Goal: Task Accomplishment & Management: Manage account settings

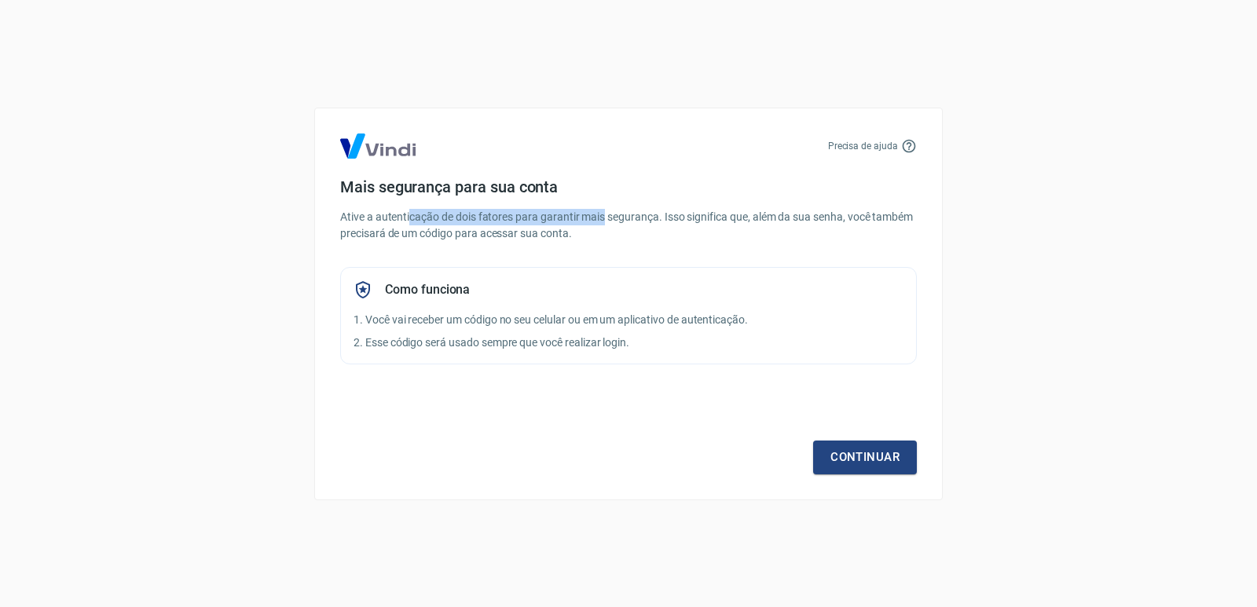
drag, startPoint x: 412, startPoint y: 217, endPoint x: 627, endPoint y: 219, distance: 216.0
click at [626, 218] on p "Ative a autenticação de dois fatores para garantir mais segurança. Isso signifi…" at bounding box center [628, 225] width 576 height 33
click at [862, 455] on link "Continuar" at bounding box center [865, 457] width 104 height 33
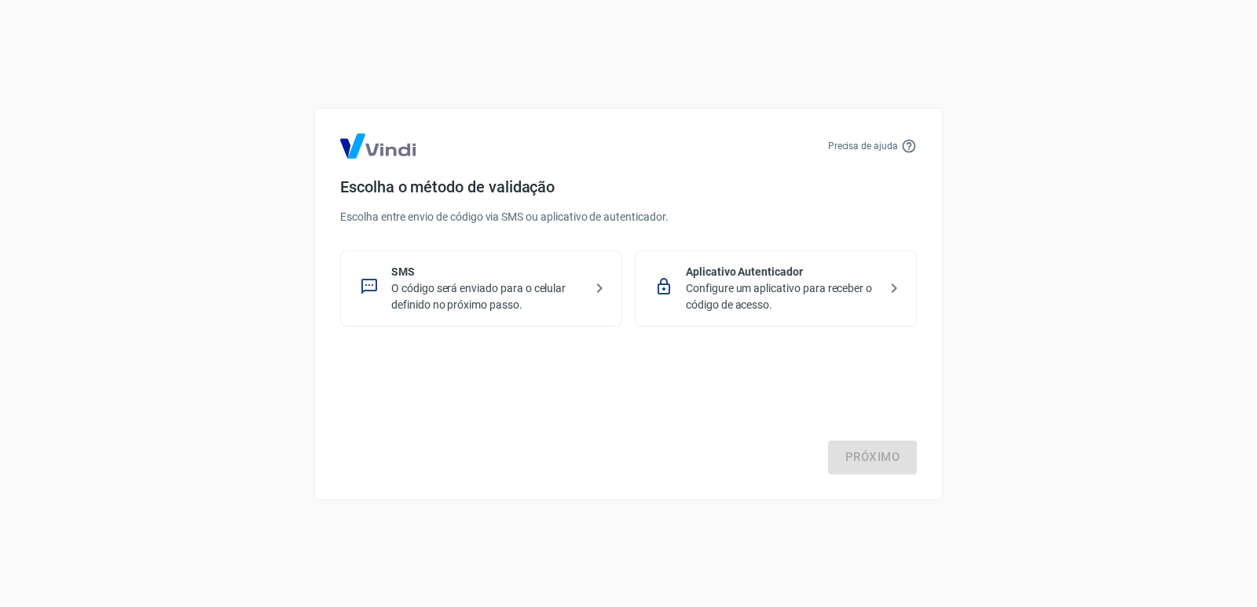
click at [477, 285] on p "O código será enviado para o celular definido no próximo passo." at bounding box center [487, 296] width 192 height 33
click at [866, 452] on link "Próximo" at bounding box center [872, 457] width 89 height 33
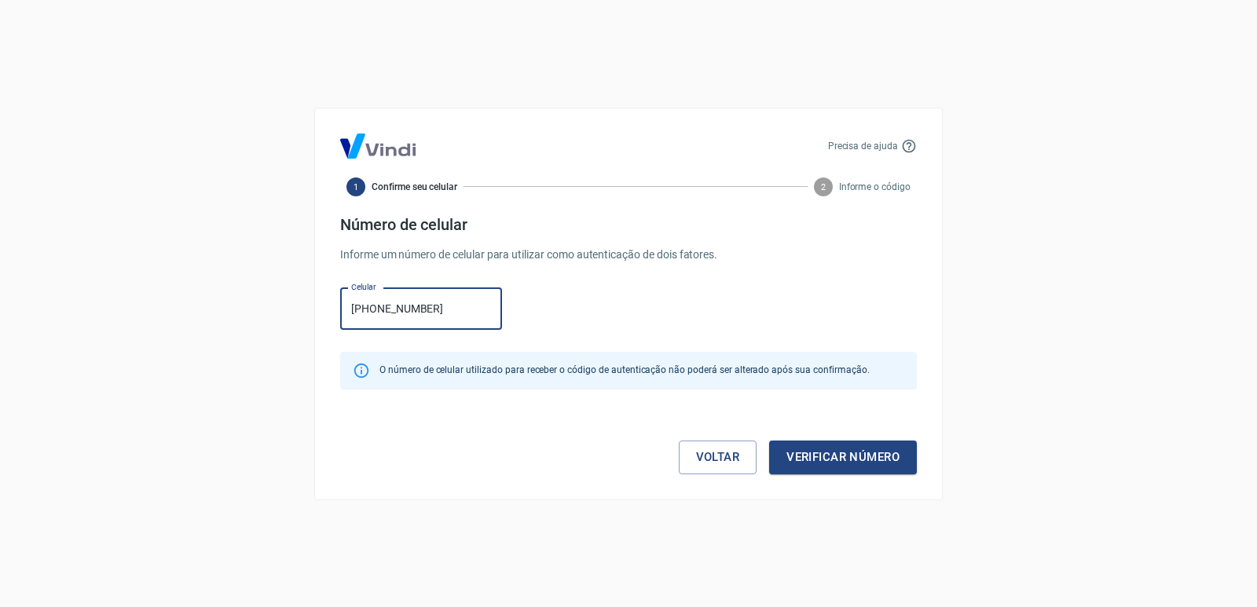
type input "[PHONE_NUMBER]"
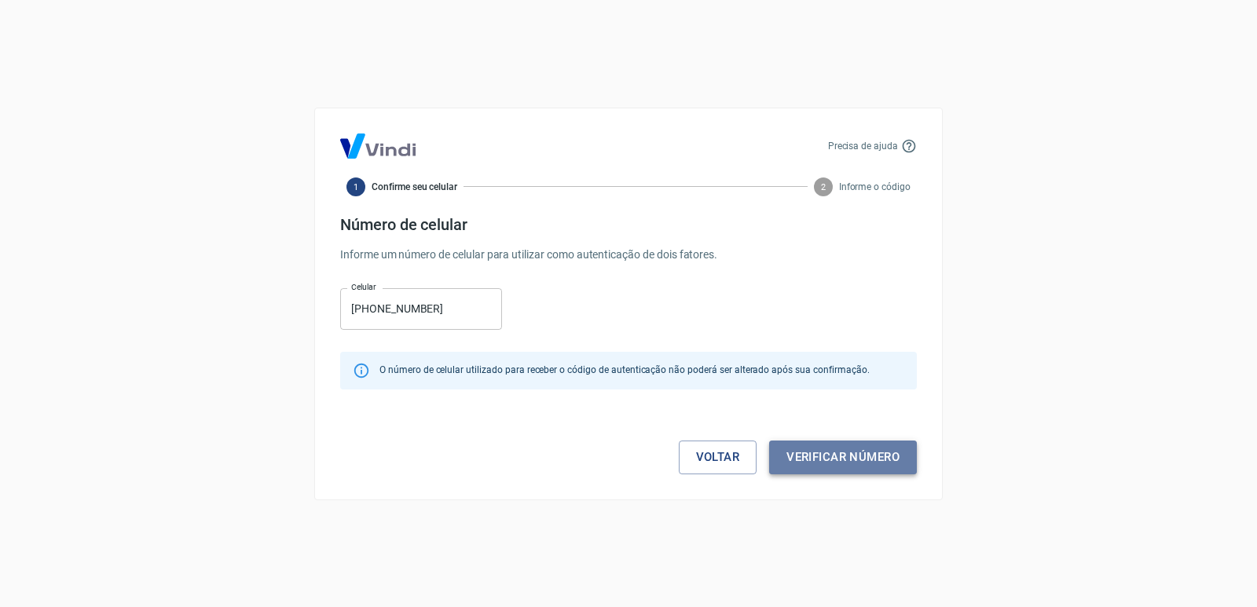
click at [840, 455] on button "Verificar número" at bounding box center [843, 457] width 148 height 33
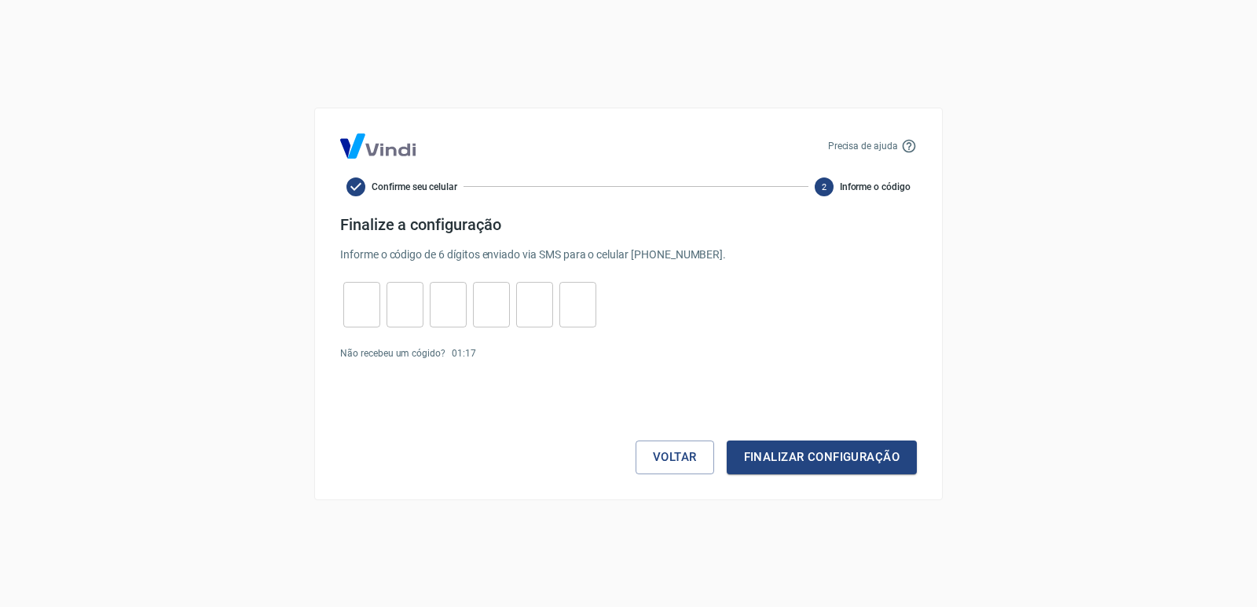
click at [369, 298] on input "tel" at bounding box center [361, 304] width 37 height 34
type input "1"
type input "2"
type input "7"
type input "4"
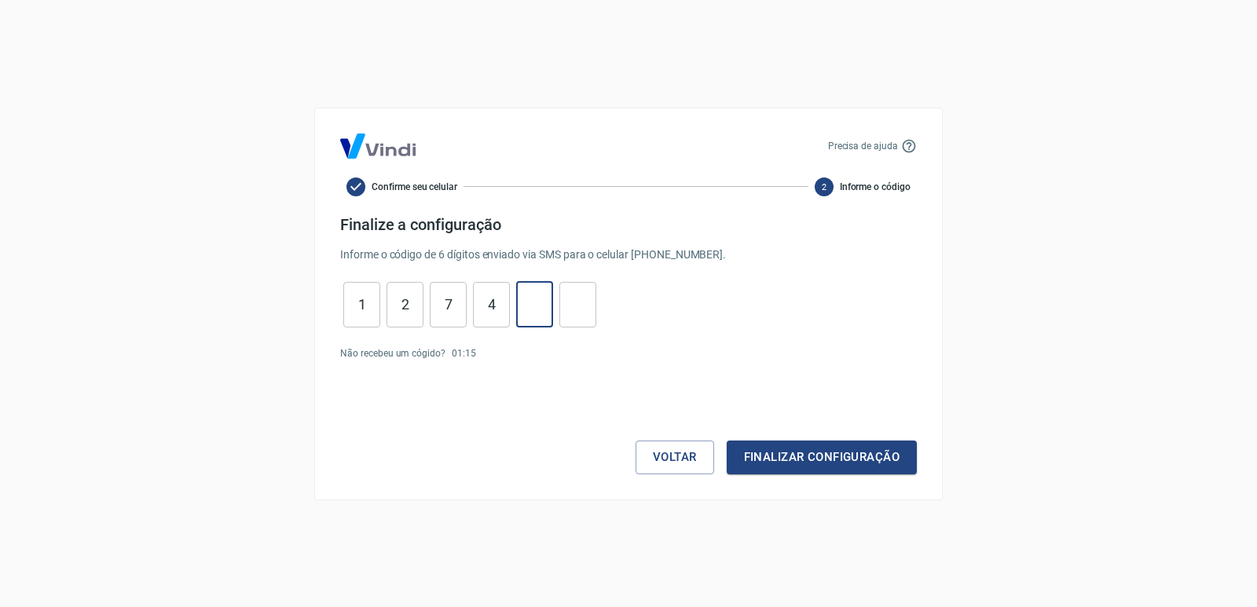
type input "2"
type input "7"
click at [796, 456] on button "Finalizar configuração" at bounding box center [821, 457] width 190 height 33
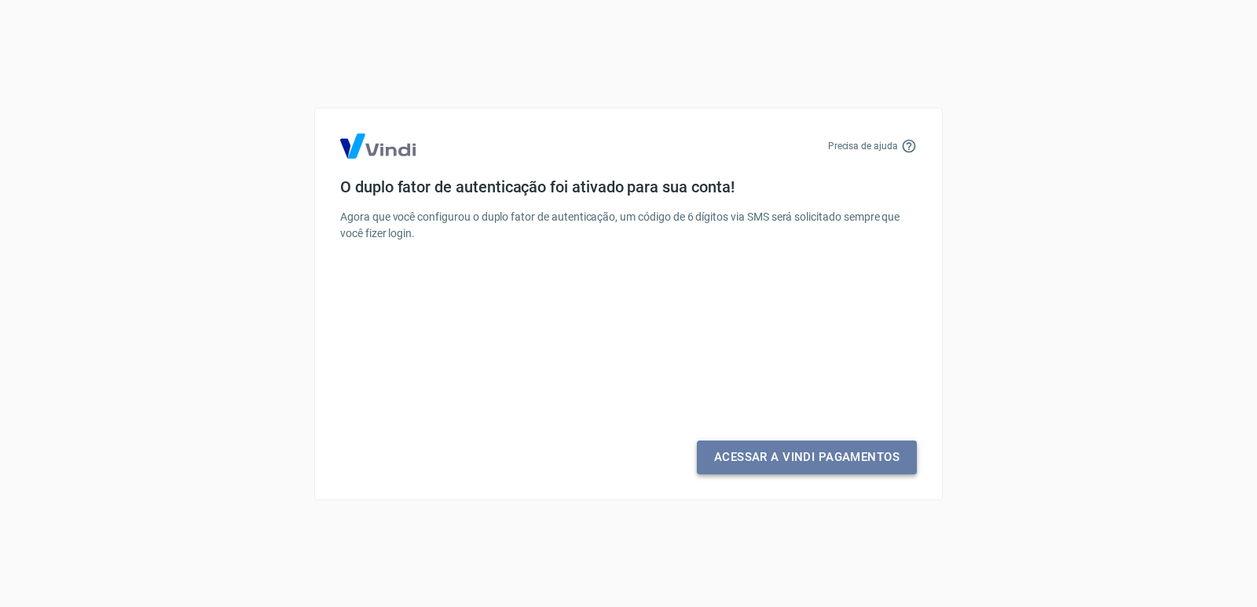
click at [784, 459] on link "Acessar a Vindi Pagamentos" at bounding box center [807, 457] width 220 height 33
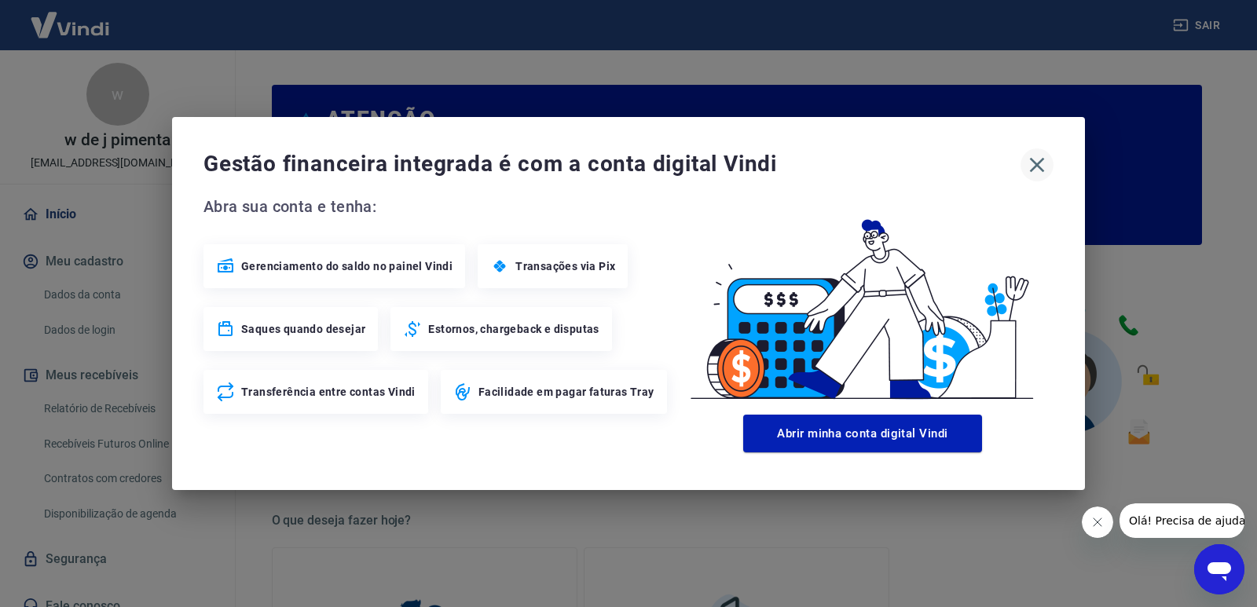
click at [1039, 168] on icon "button" at bounding box center [1037, 165] width 15 height 15
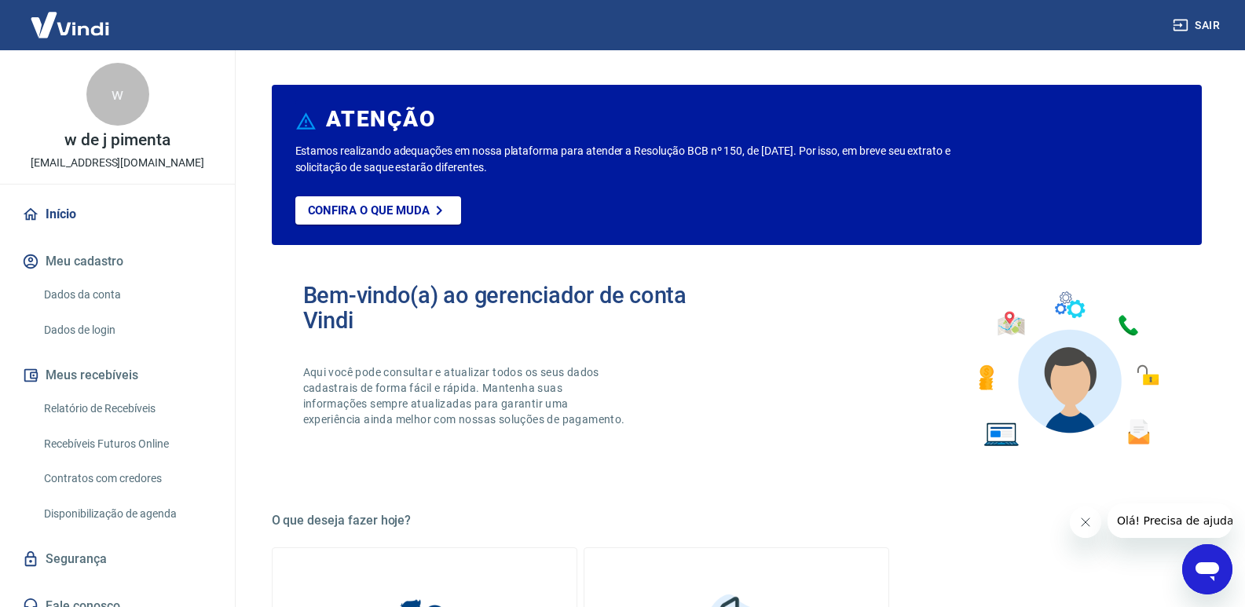
click at [98, 254] on button "Meu cadastro" at bounding box center [117, 261] width 197 height 35
click at [121, 292] on link "Dados da conta" at bounding box center [127, 295] width 178 height 32
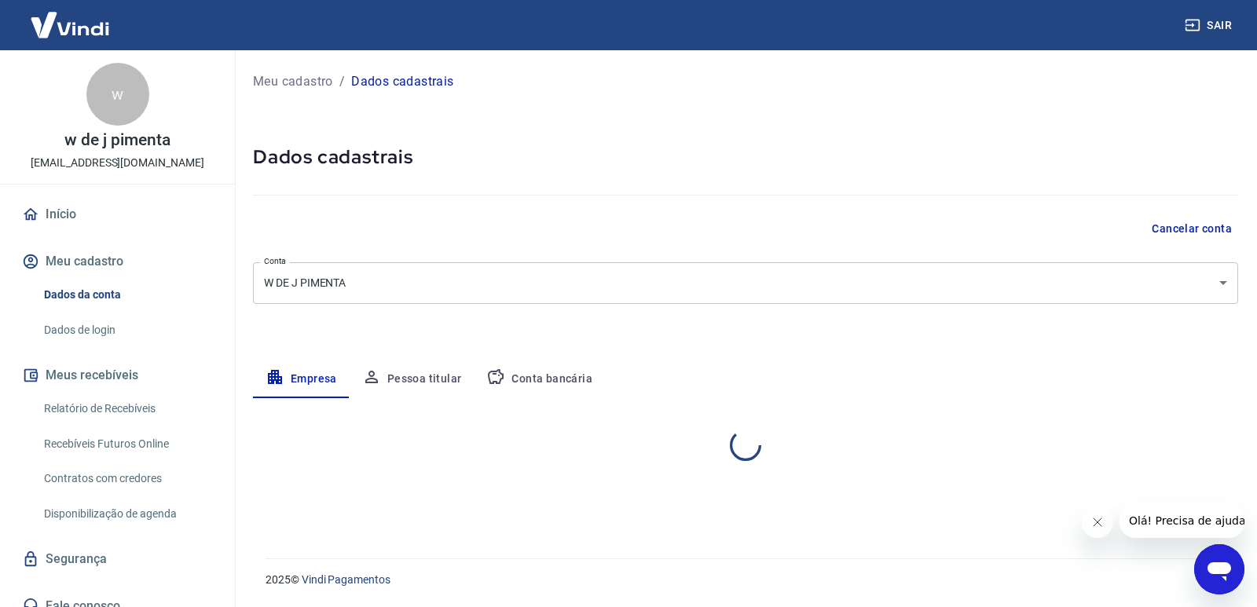
select select "MA"
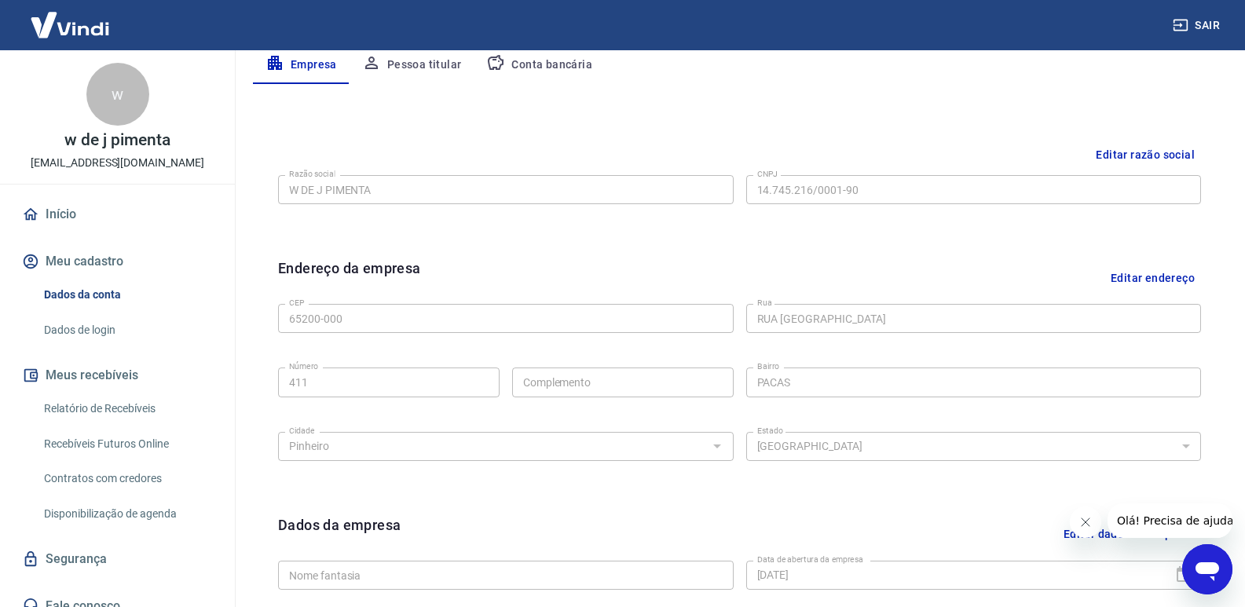
scroll to position [525, 0]
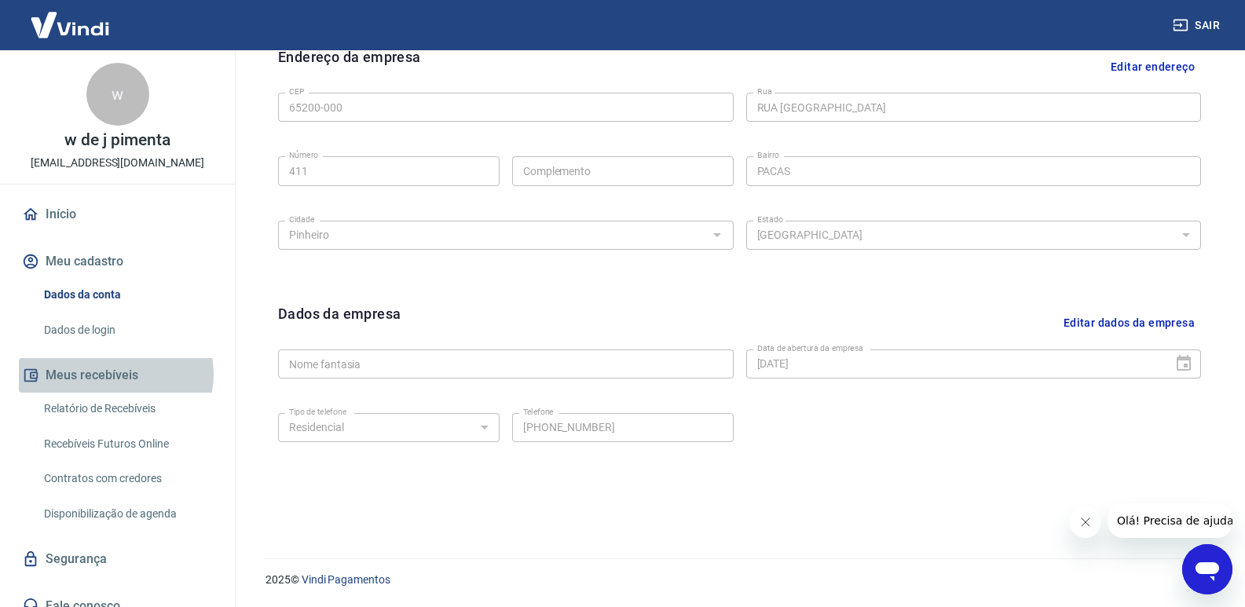
click at [115, 374] on button "Meus recebíveis" at bounding box center [117, 375] width 197 height 35
click at [138, 406] on link "Relatório de Recebíveis" at bounding box center [127, 409] width 178 height 32
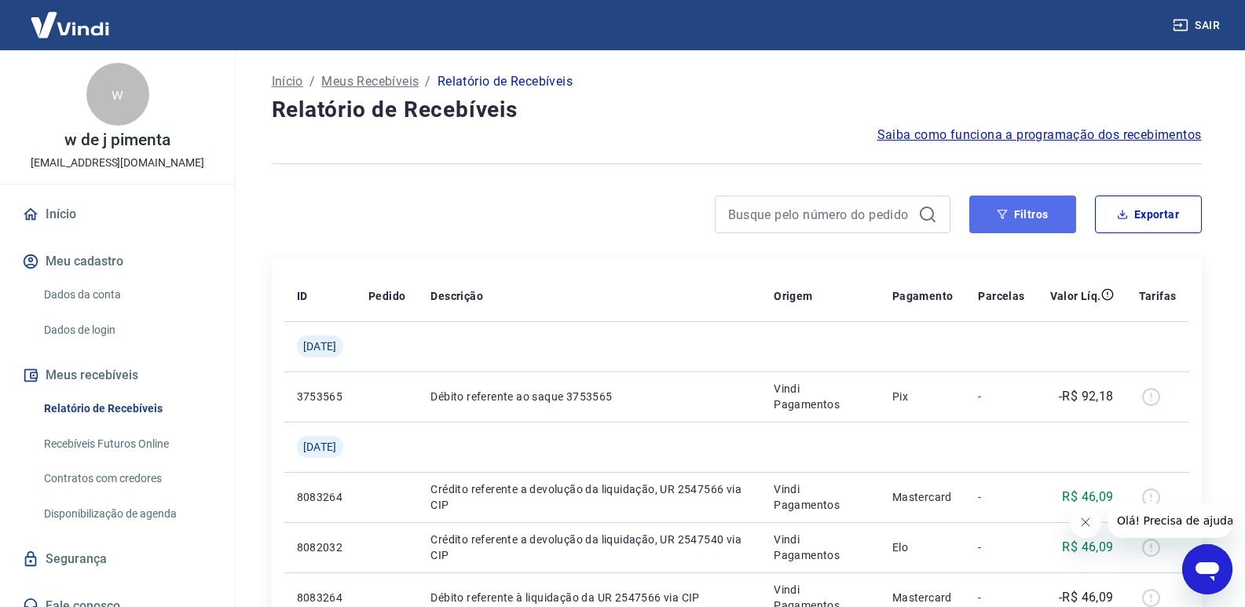
click at [1021, 216] on button "Filtros" at bounding box center [1022, 215] width 107 height 38
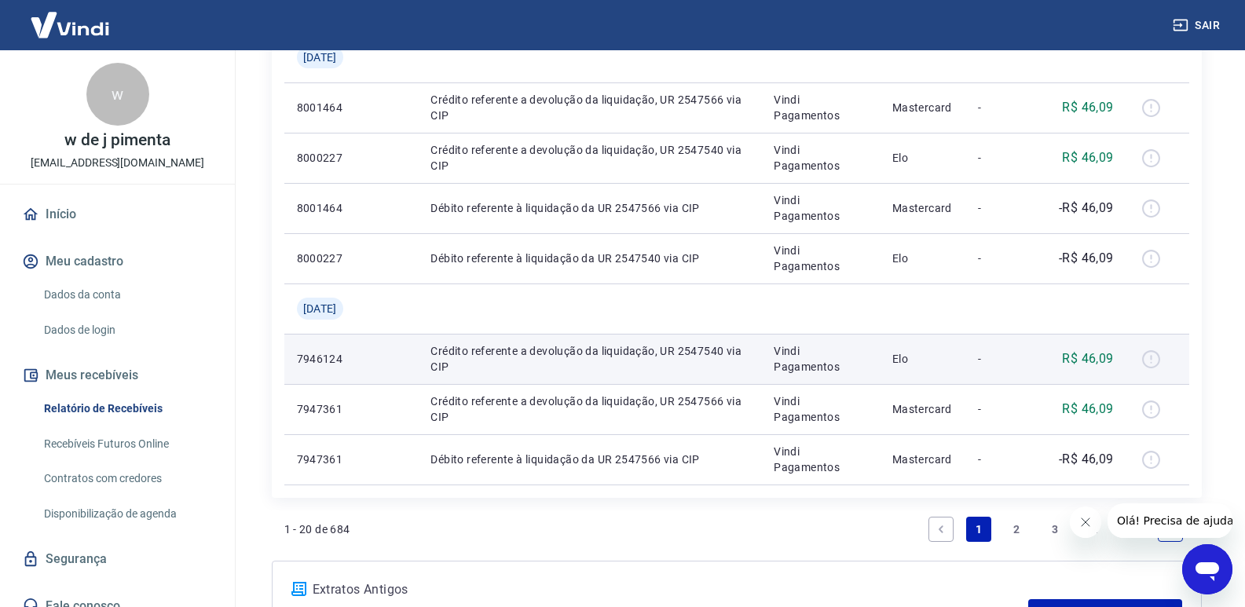
scroll to position [1628, 0]
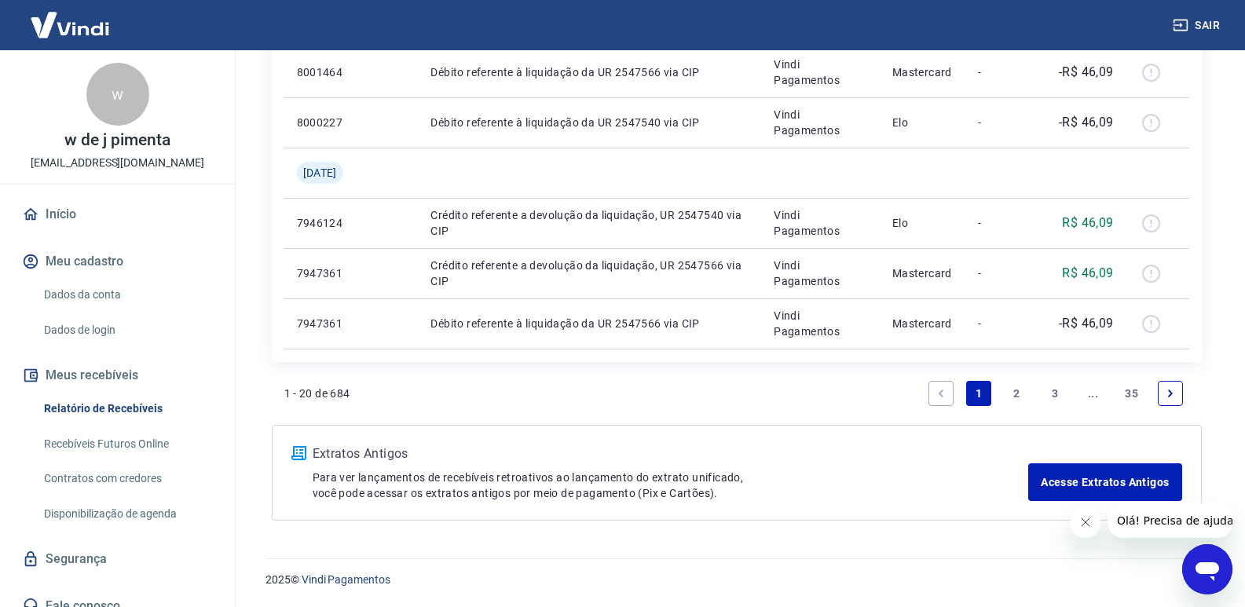
click at [133, 441] on link "Recebíveis Futuros Online" at bounding box center [127, 444] width 178 height 32
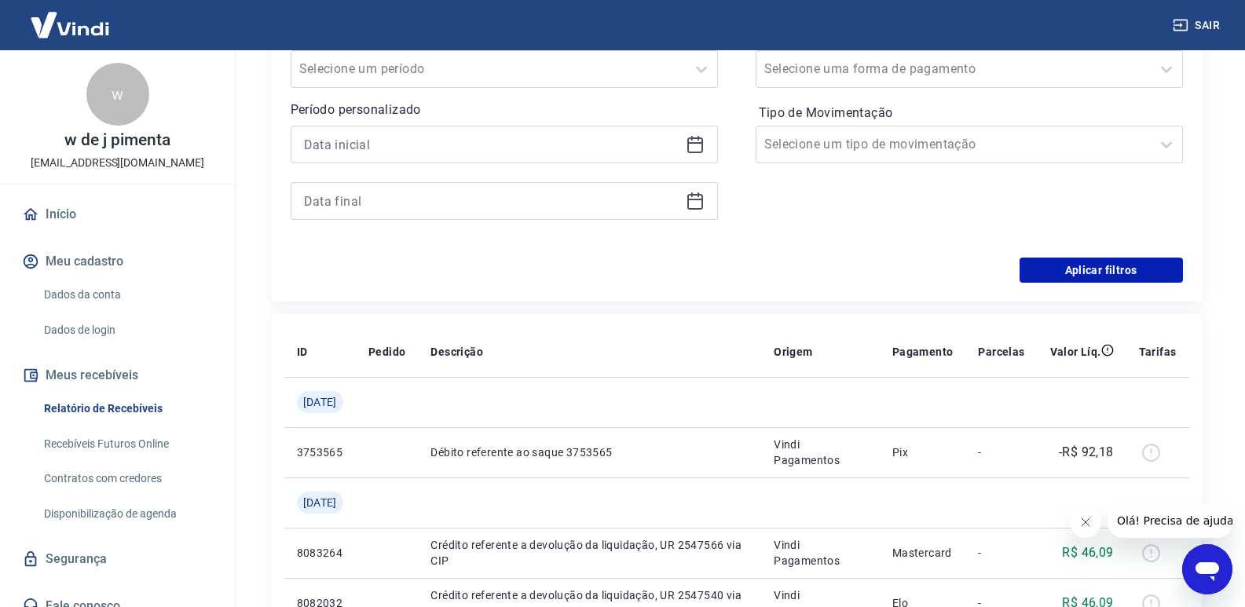
scroll to position [0, 0]
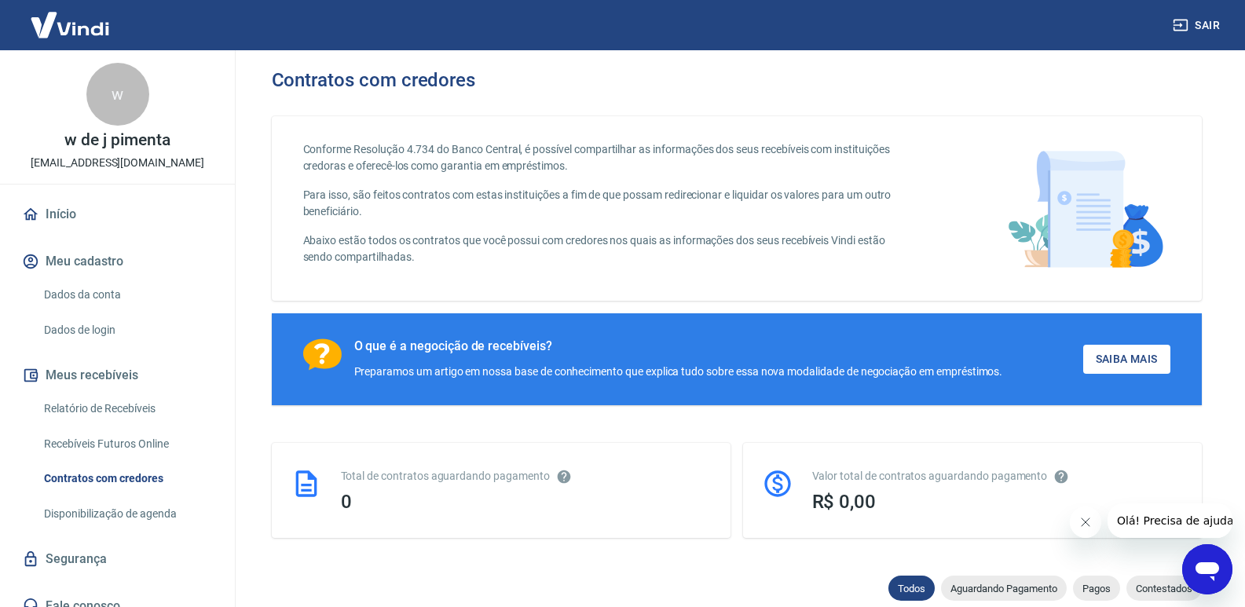
click at [67, 210] on link "Início" at bounding box center [117, 214] width 197 height 35
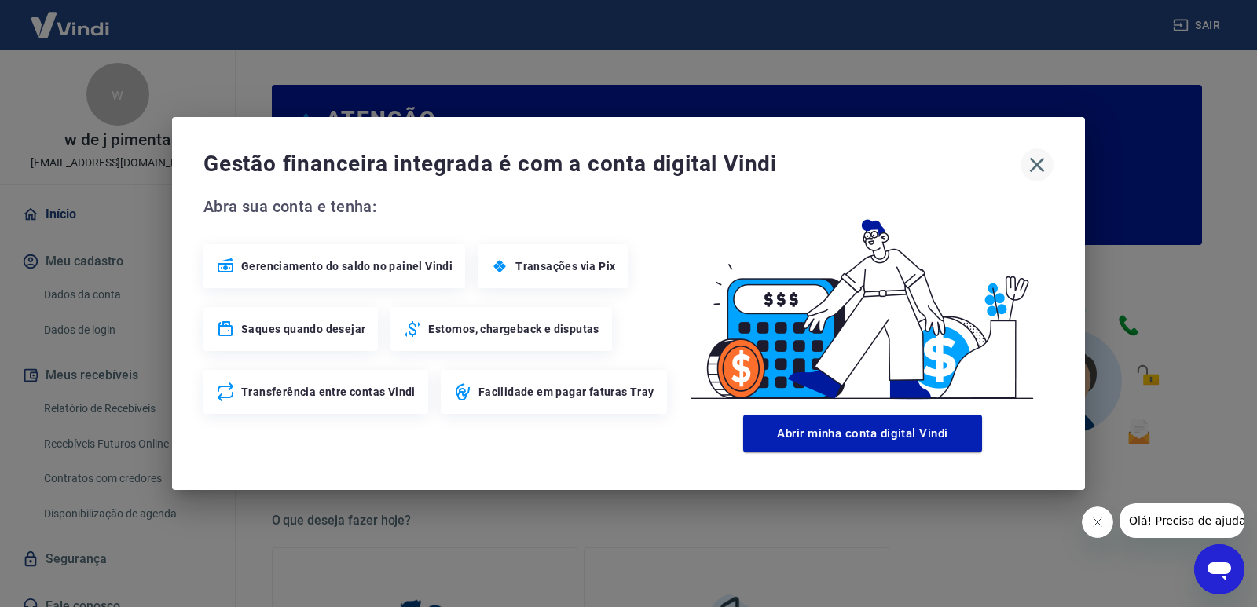
click at [1039, 166] on icon "button" at bounding box center [1037, 165] width 15 height 15
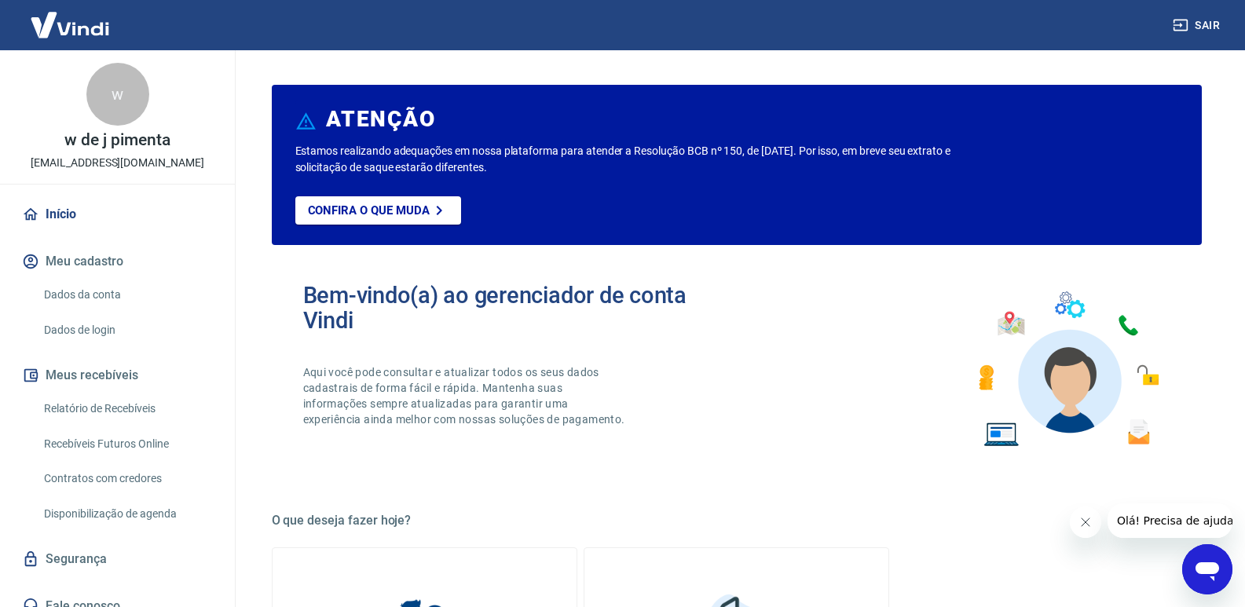
click at [108, 255] on button "Meu cadastro" at bounding box center [117, 261] width 197 height 35
click at [135, 406] on link "Relatório de Recebíveis" at bounding box center [127, 409] width 178 height 32
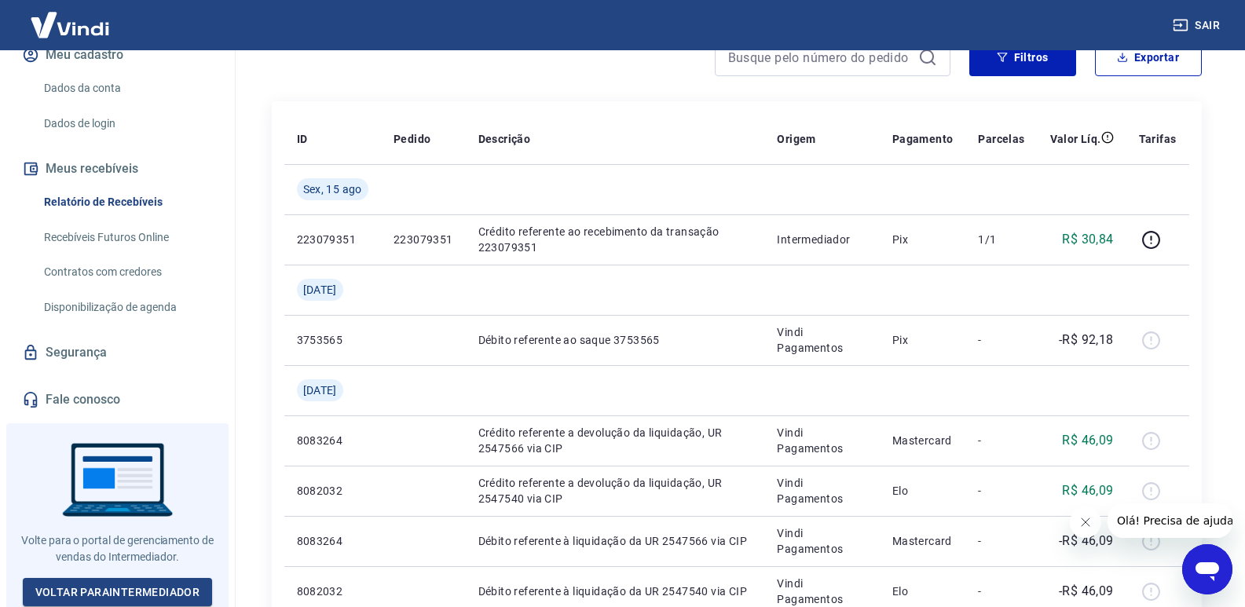
scroll to position [393, 0]
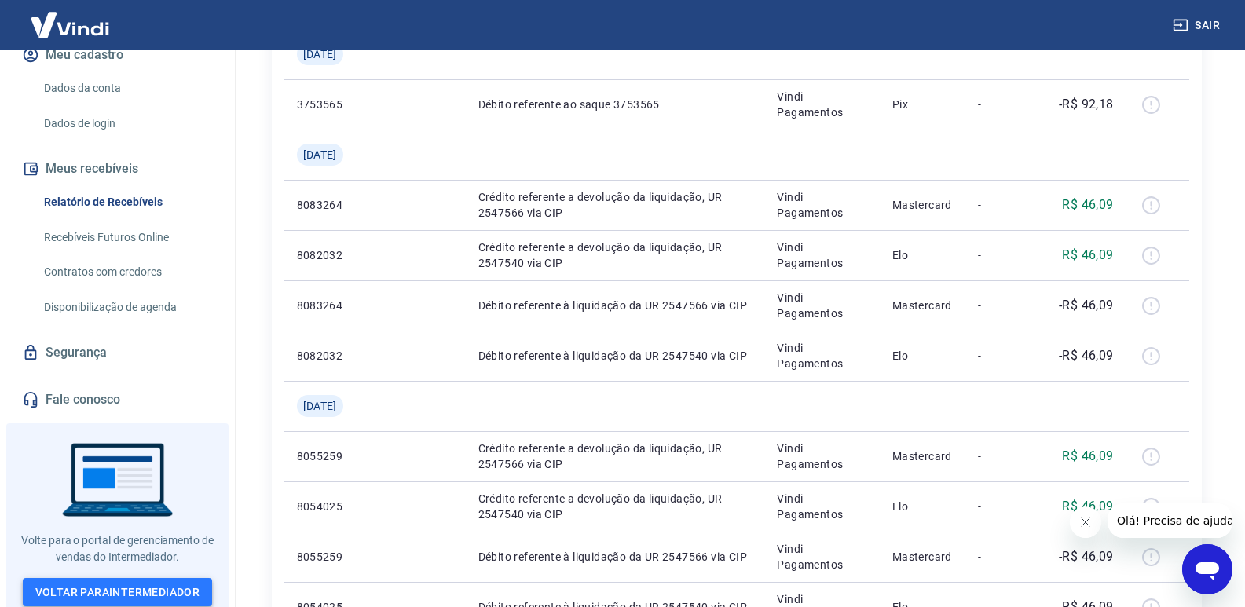
click at [163, 580] on link "Voltar para Intermediador" at bounding box center [118, 592] width 190 height 29
